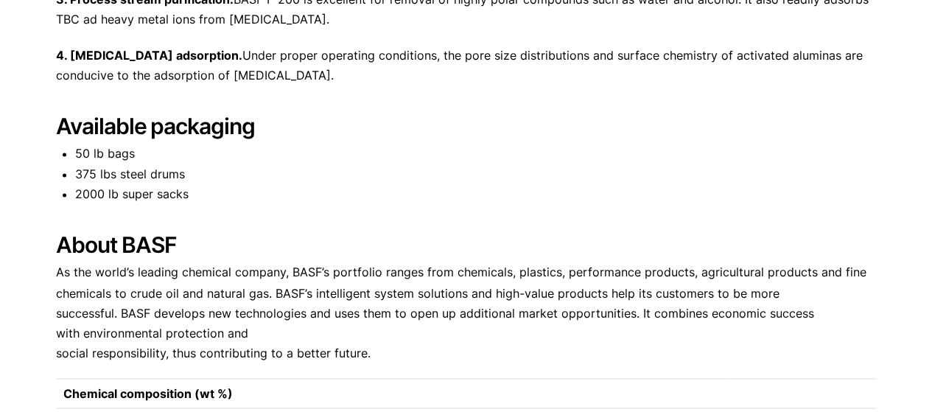
click at [742, 307] on p "As the world’s leading chemical company, BASF’s portfolio ranges from chemicals…" at bounding box center [466, 312] width 820 height 100
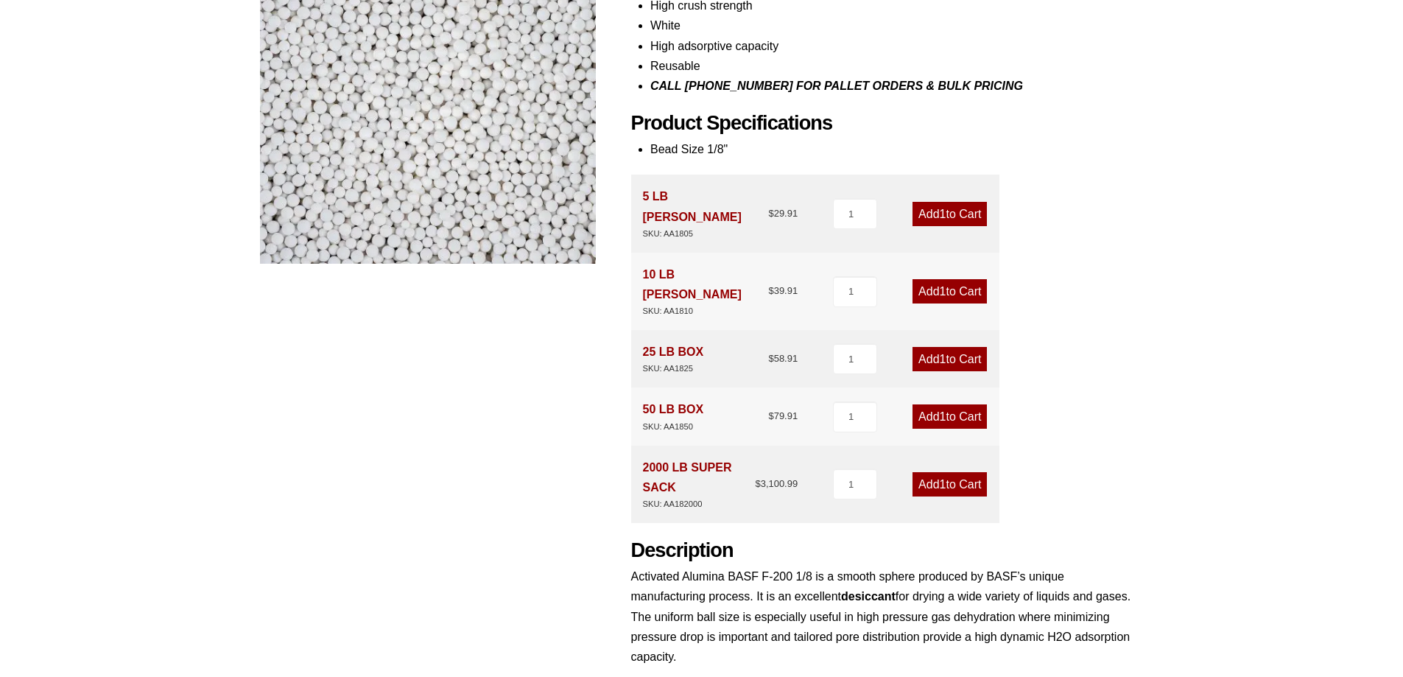
scroll to position [658, 0]
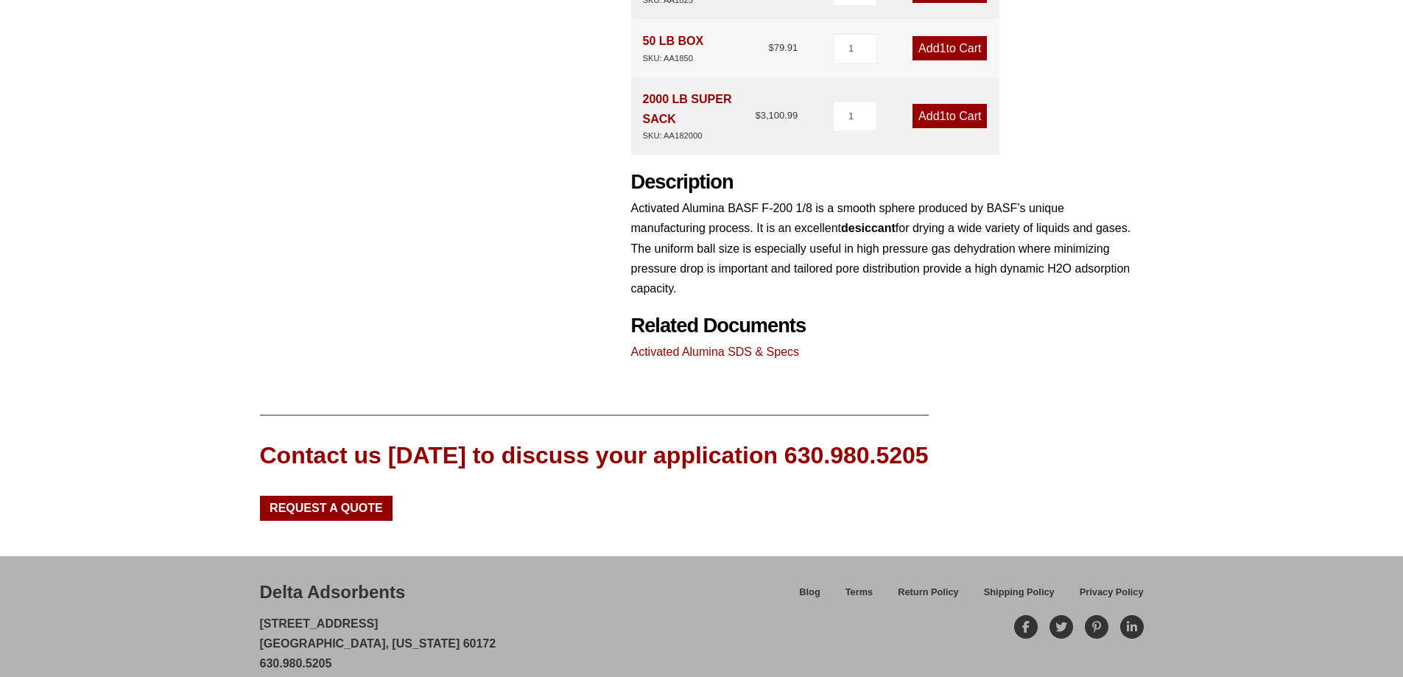
click at [708, 345] on link "Activated Alumina SDS & Specs" at bounding box center [715, 351] width 169 height 13
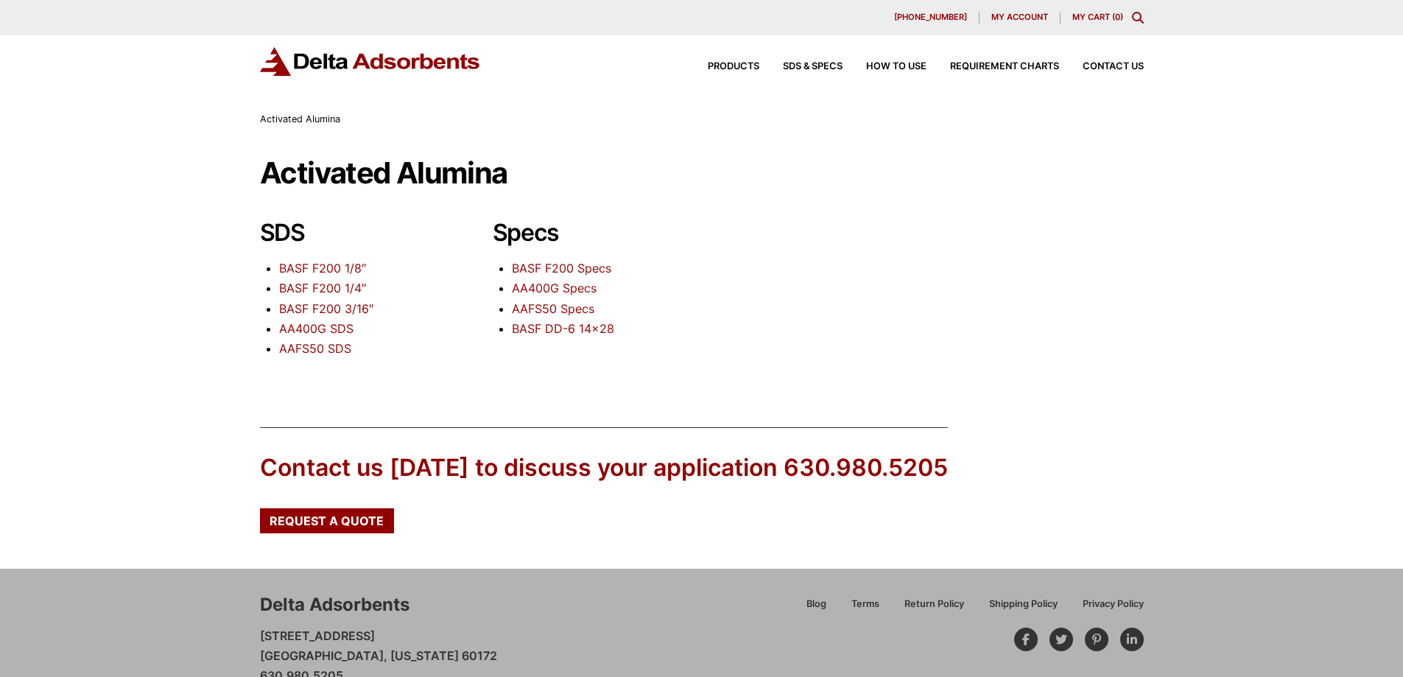
click at [541, 292] on link "AA400G Specs" at bounding box center [554, 288] width 85 height 15
click at [538, 270] on link "BASF F200 Specs" at bounding box center [561, 268] width 99 height 15
click at [568, 289] on link "AA400G Specs" at bounding box center [554, 288] width 85 height 15
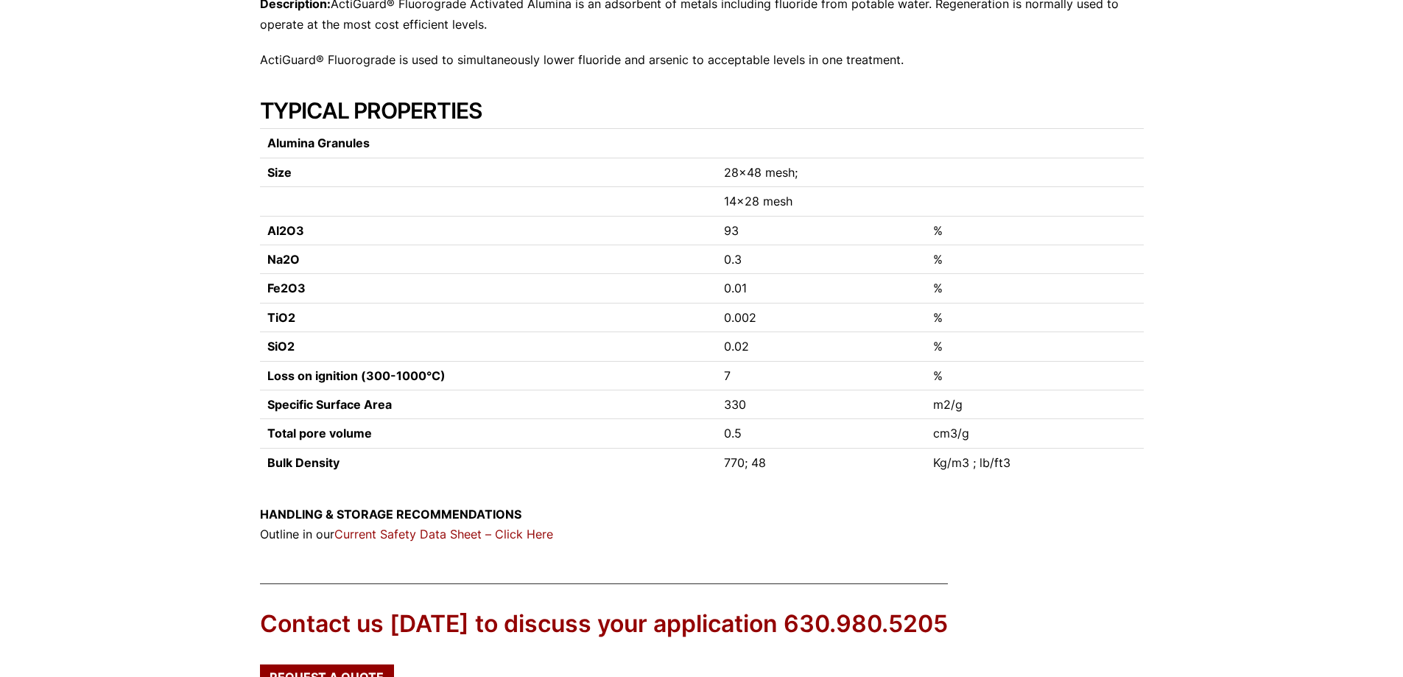
scroll to position [201, 0]
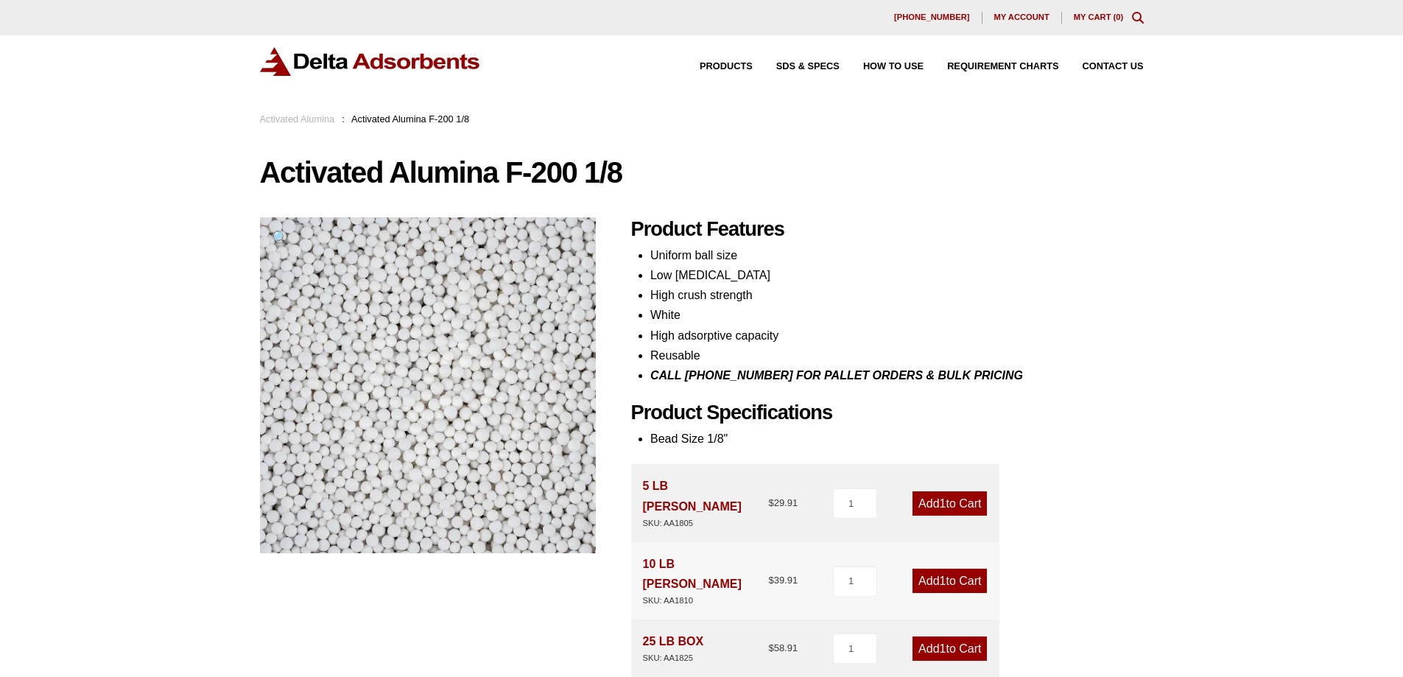
click at [309, 119] on link "Activated Alumina" at bounding box center [297, 118] width 75 height 11
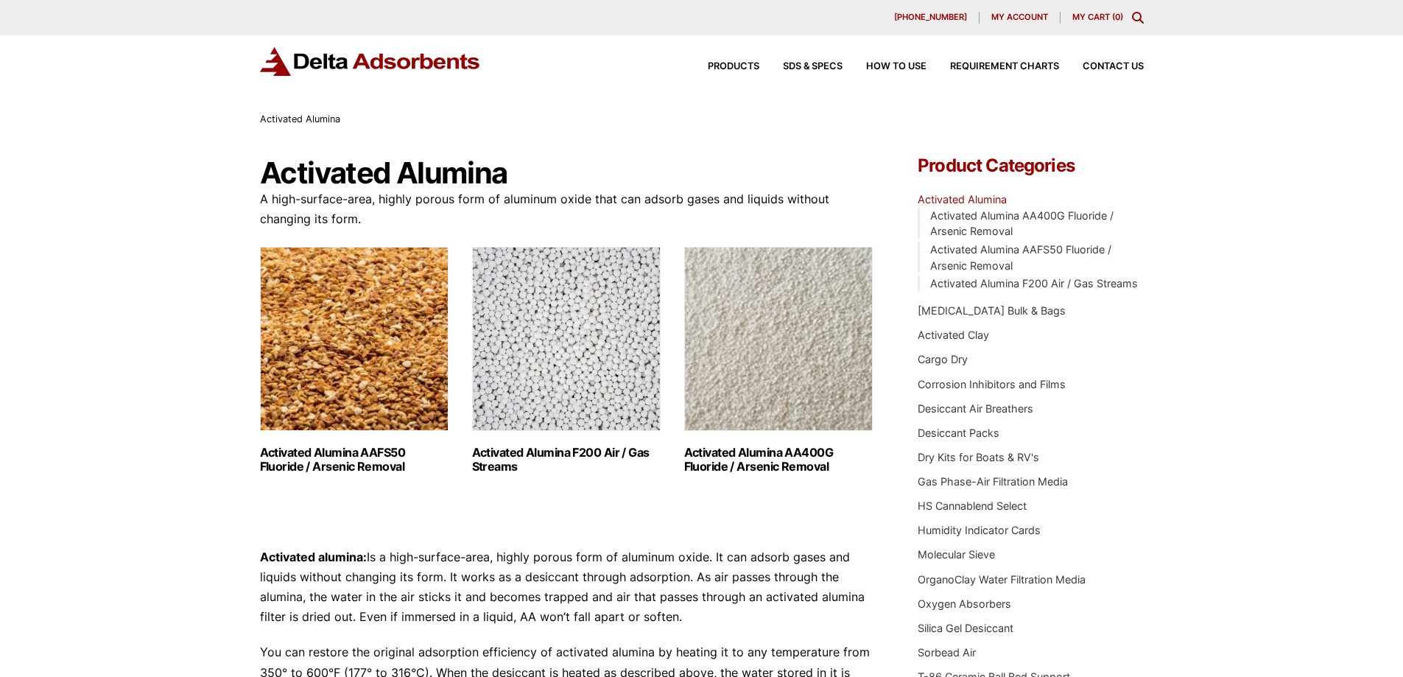
click at [743, 396] on img "Visit product category Activated Alumina AA400G Fluoride / Arsenic Removal" at bounding box center [778, 339] width 189 height 184
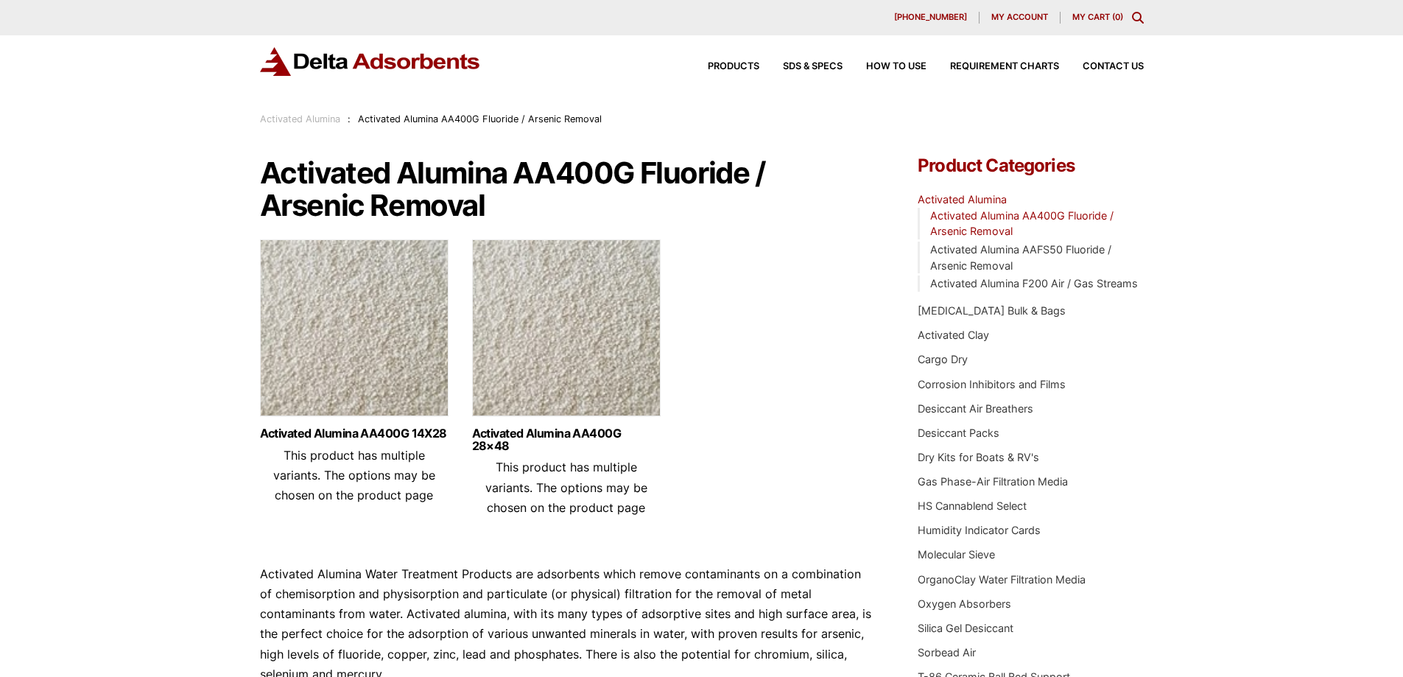
click at [385, 239] on img at bounding box center [354, 331] width 189 height 184
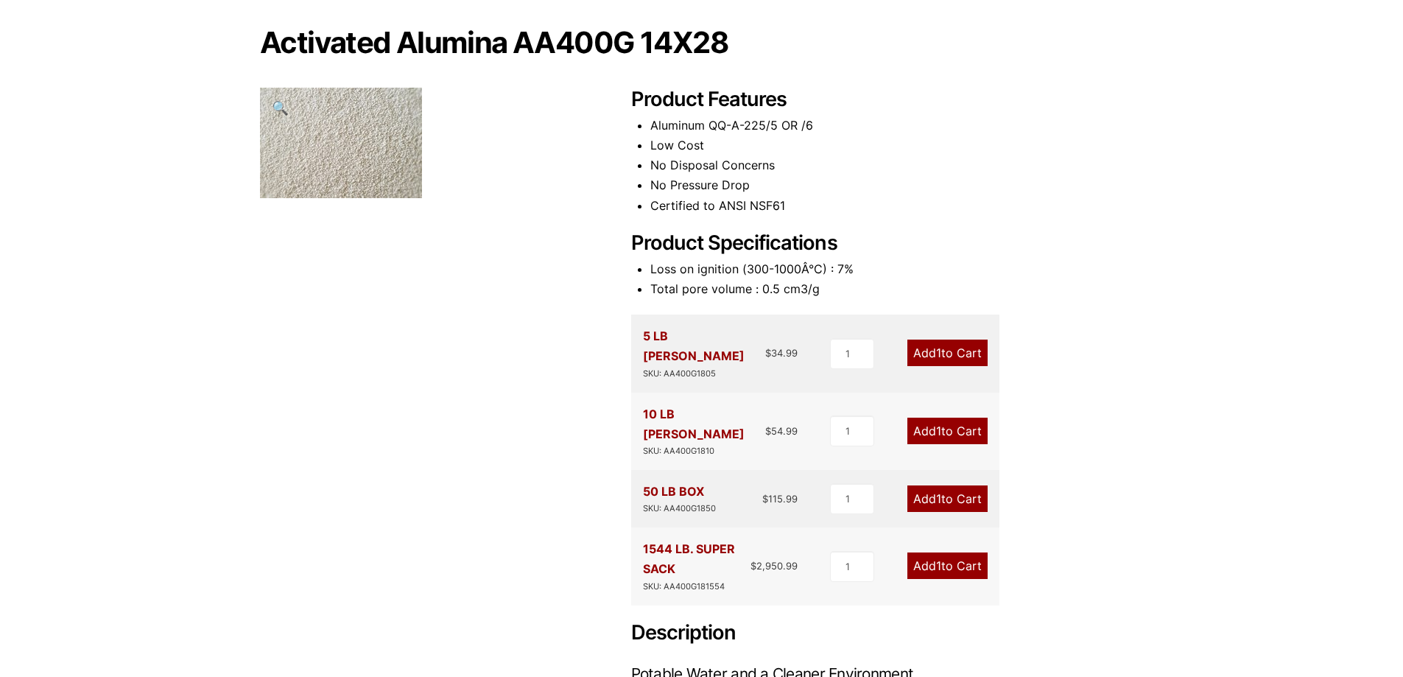
scroll to position [147, 0]
